Goal: Information Seeking & Learning: Understand process/instructions

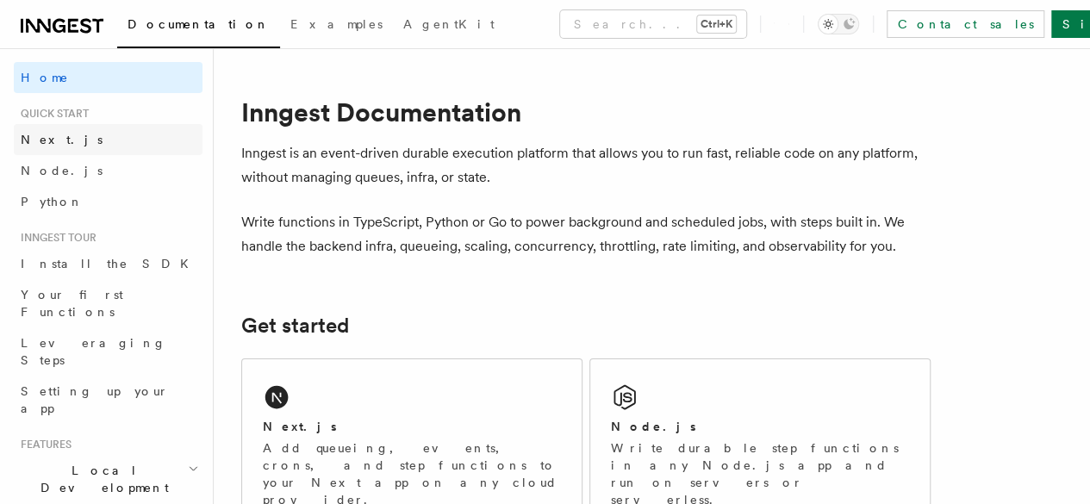
click at [43, 138] on span "Next.js" at bounding box center [62, 140] width 82 height 14
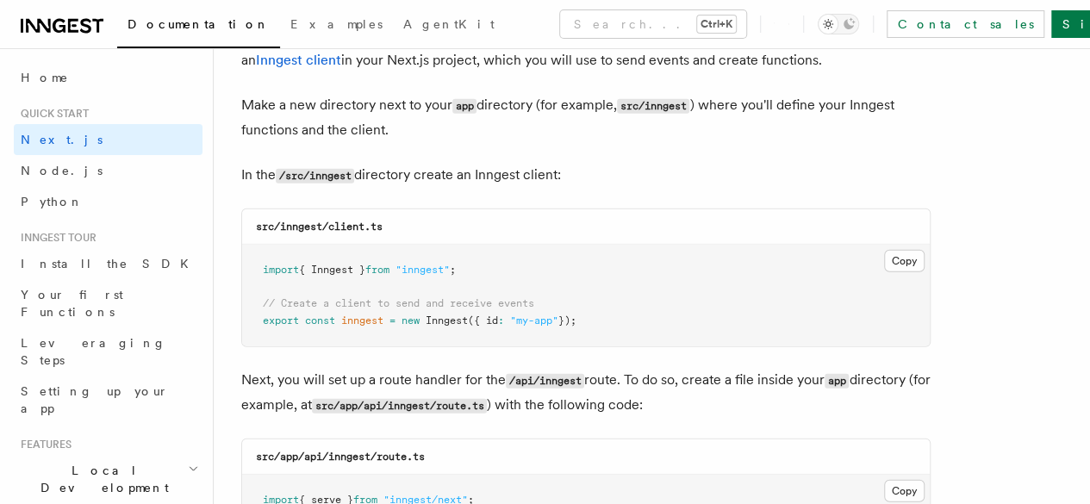
scroll to position [2154, 0]
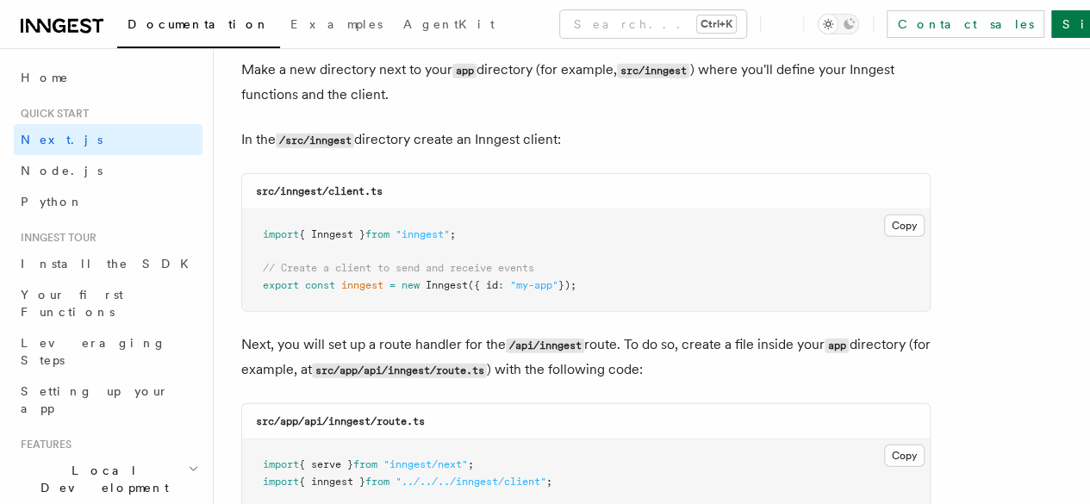
click at [619, 174] on div "src/inngest/client.ts" at bounding box center [586, 191] width 688 height 35
click at [884, 215] on button "Copy Copied" at bounding box center [904, 226] width 40 height 22
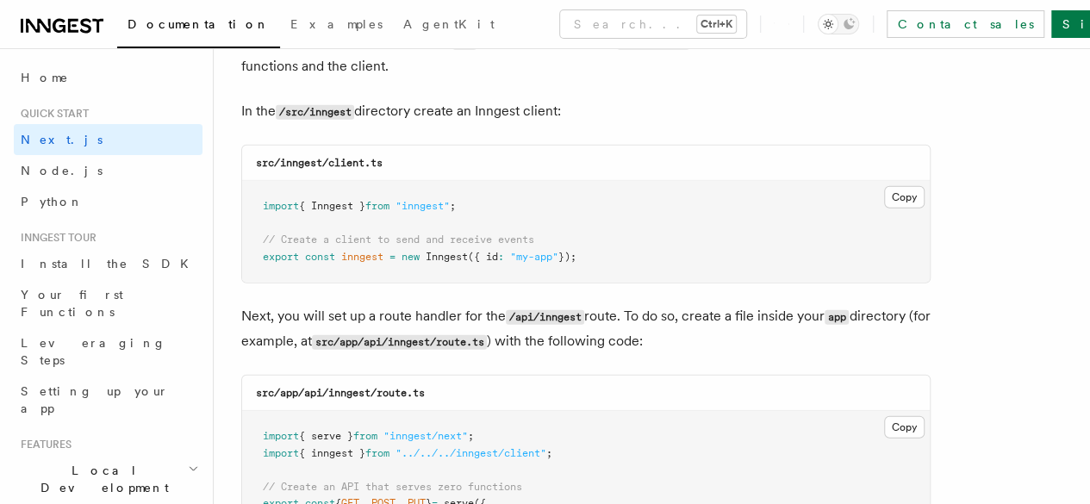
scroll to position [2297, 0]
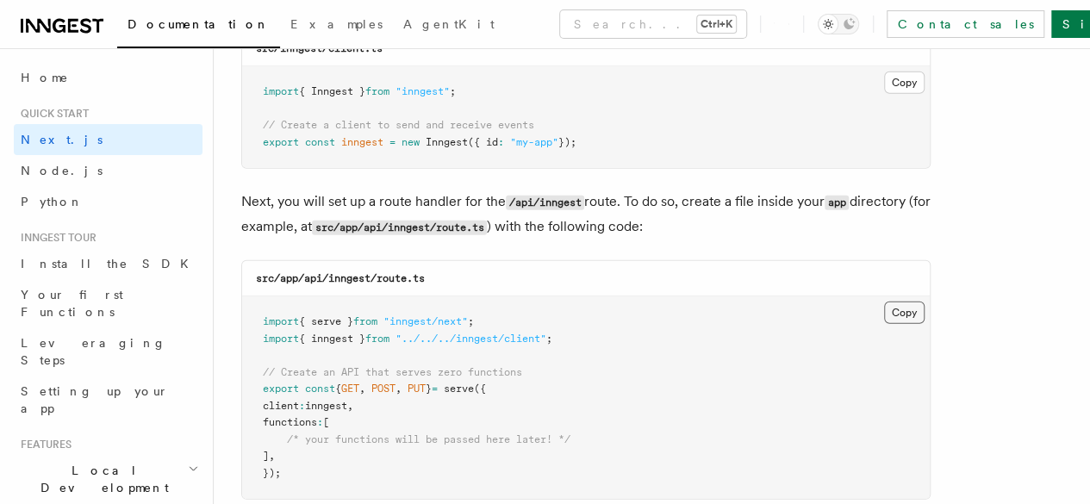
click at [884, 302] on button "Copy Copied" at bounding box center [904, 313] width 40 height 22
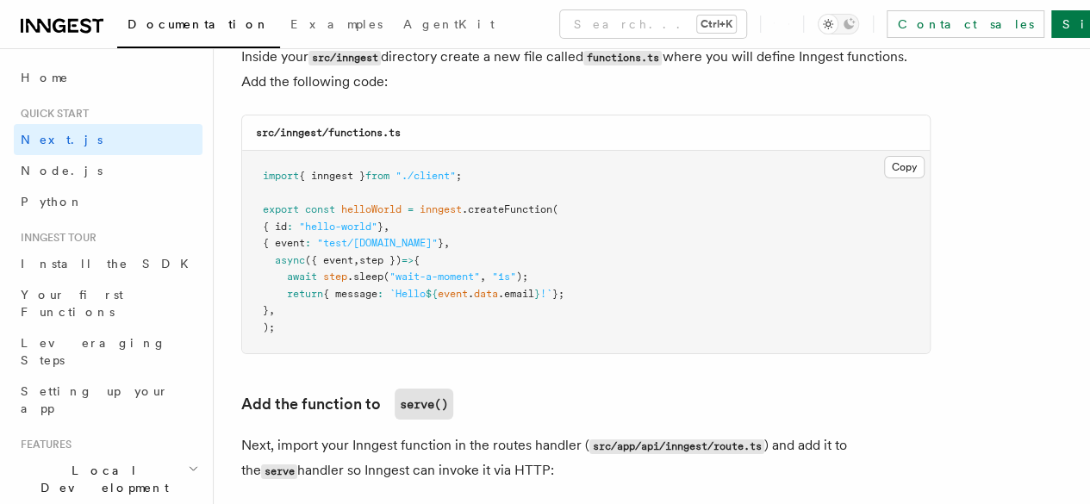
scroll to position [3103, 0]
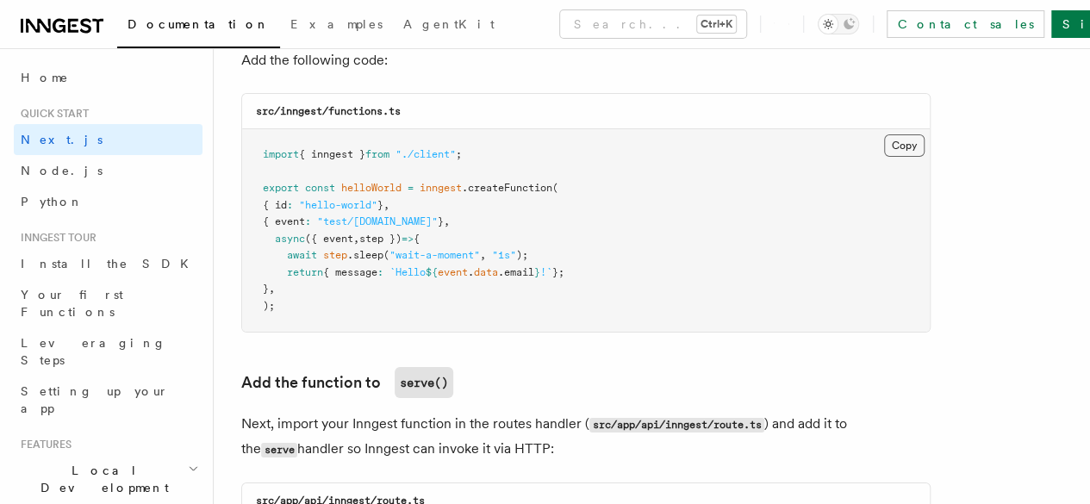
click at [884, 134] on button "Copy Copied" at bounding box center [904, 145] width 40 height 22
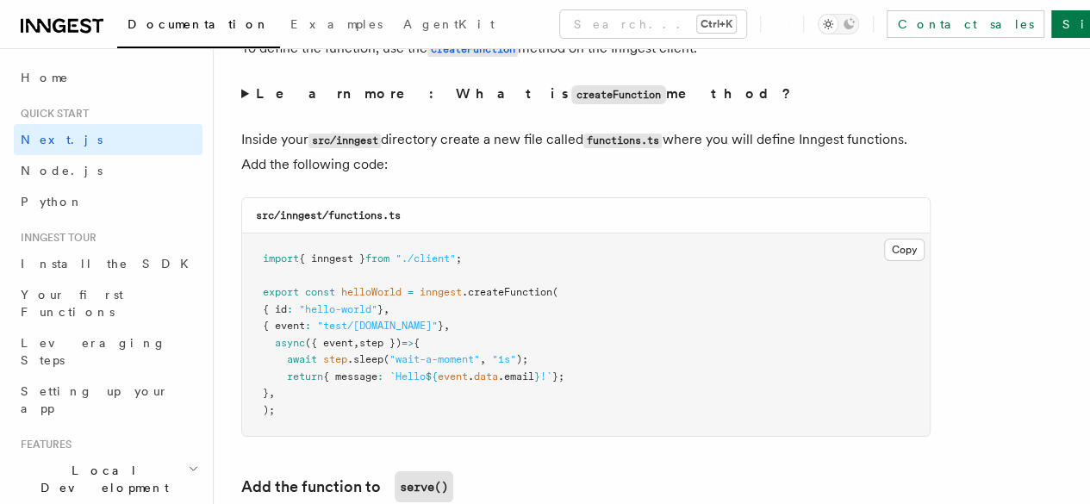
scroll to position [3022, 0]
